Goal: Find specific page/section: Find specific page/section

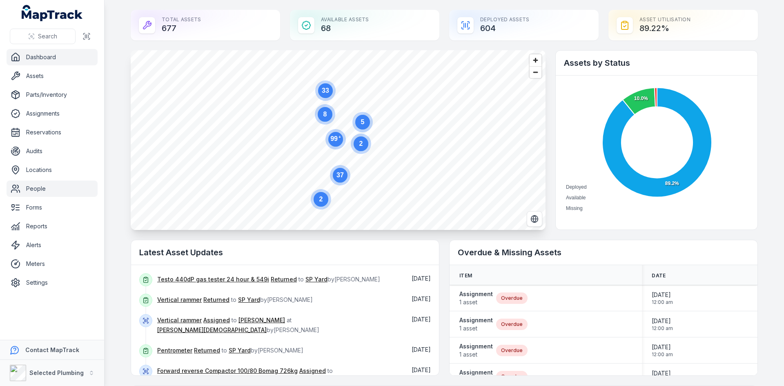
click at [38, 186] on link "People" at bounding box center [52, 189] width 91 height 16
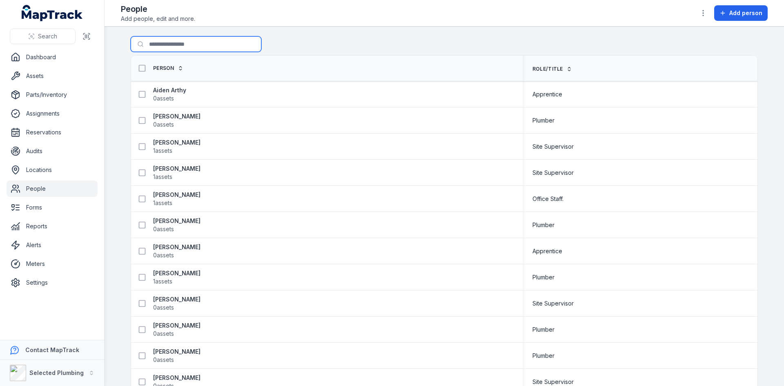
click at [164, 49] on input "Search for people" at bounding box center [196, 44] width 131 height 16
type input "*****"
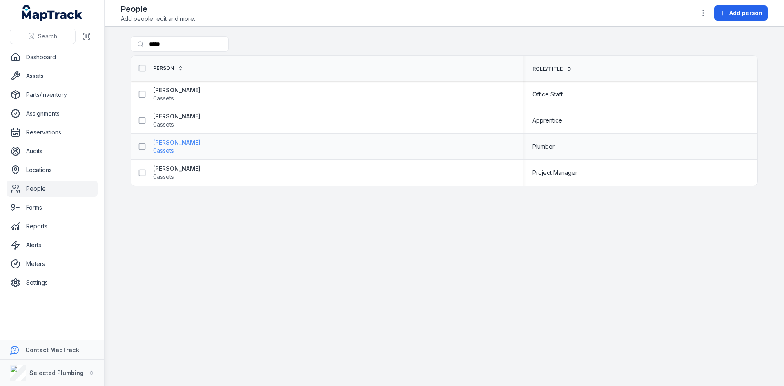
click at [172, 140] on strong "[PERSON_NAME]" at bounding box center [176, 142] width 47 height 8
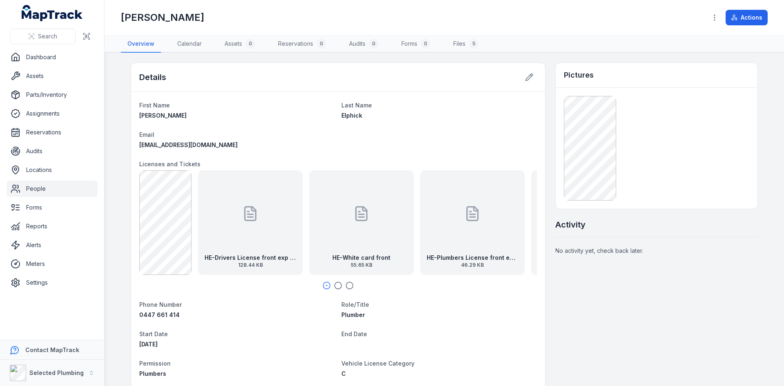
click at [260, 248] on div "HE-Drivers License front exp [DATE] 128.44 KB" at bounding box center [250, 222] width 105 height 105
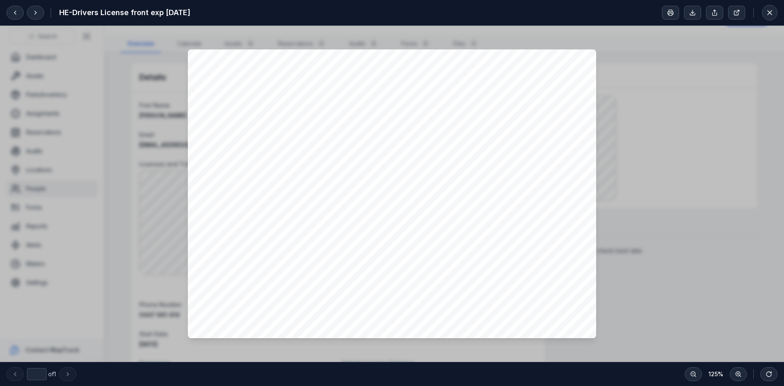
click at [696, 286] on div at bounding box center [392, 194] width 784 height 336
click at [768, 14] on icon at bounding box center [770, 13] width 4 height 4
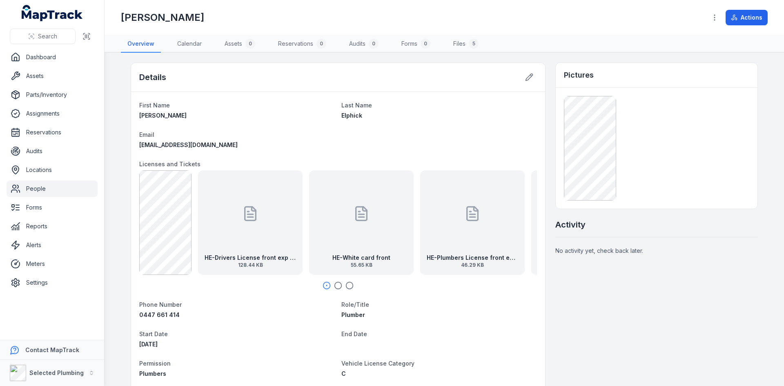
click at [335, 288] on icon "button" at bounding box center [338, 285] width 8 height 8
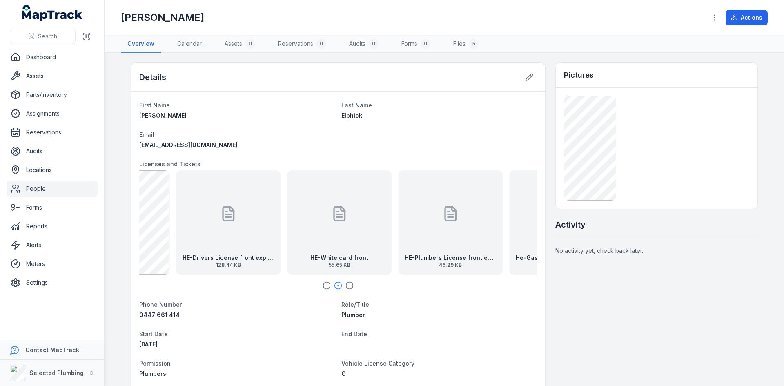
click at [346, 286] on icon "button" at bounding box center [350, 285] width 8 height 8
